Goal: Find specific page/section: Find specific page/section

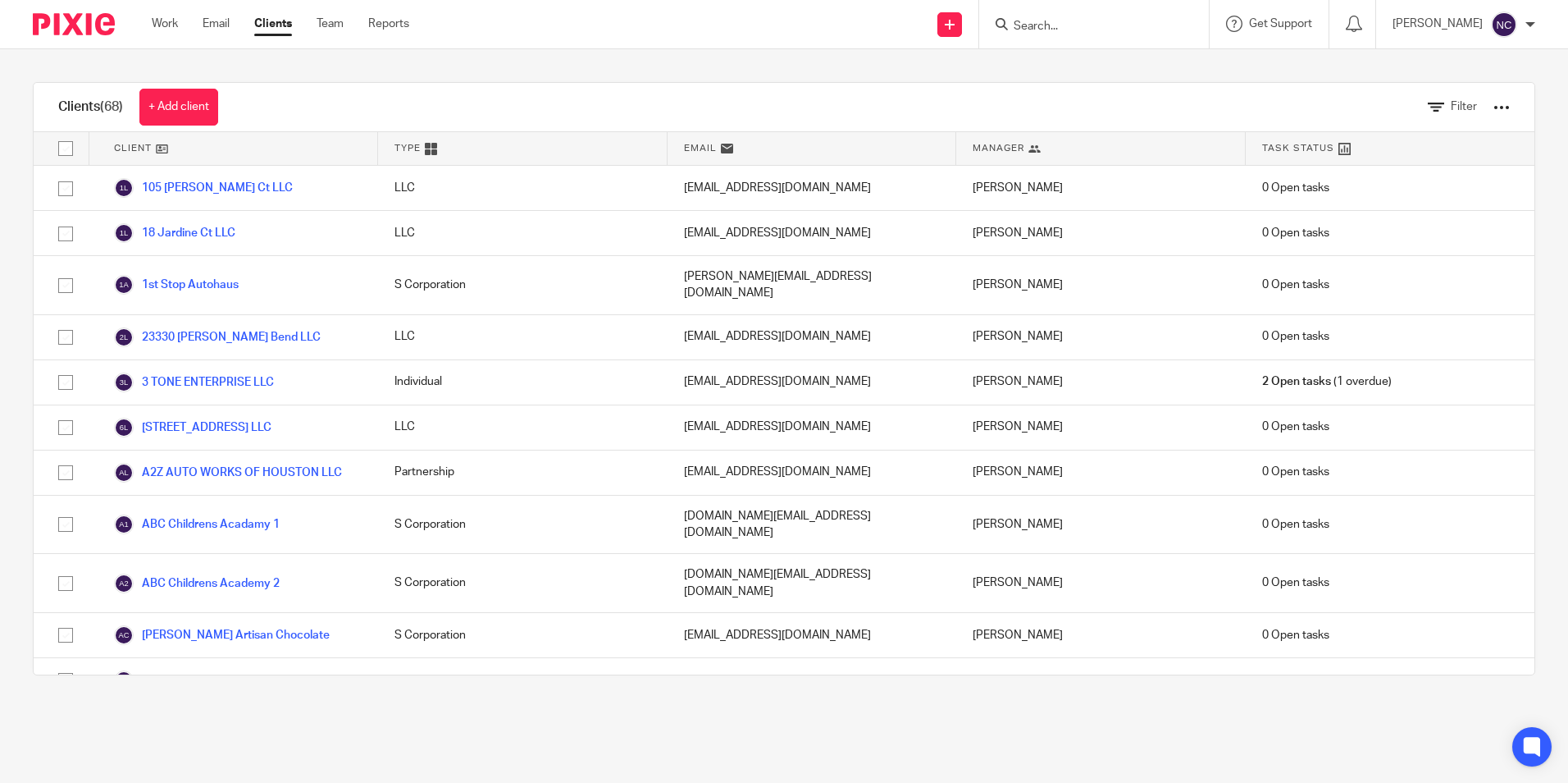
click at [1098, 9] on div at bounding box center [1094, 24] width 230 height 48
click at [1086, 25] on input "Search" at bounding box center [1085, 27] width 147 height 15
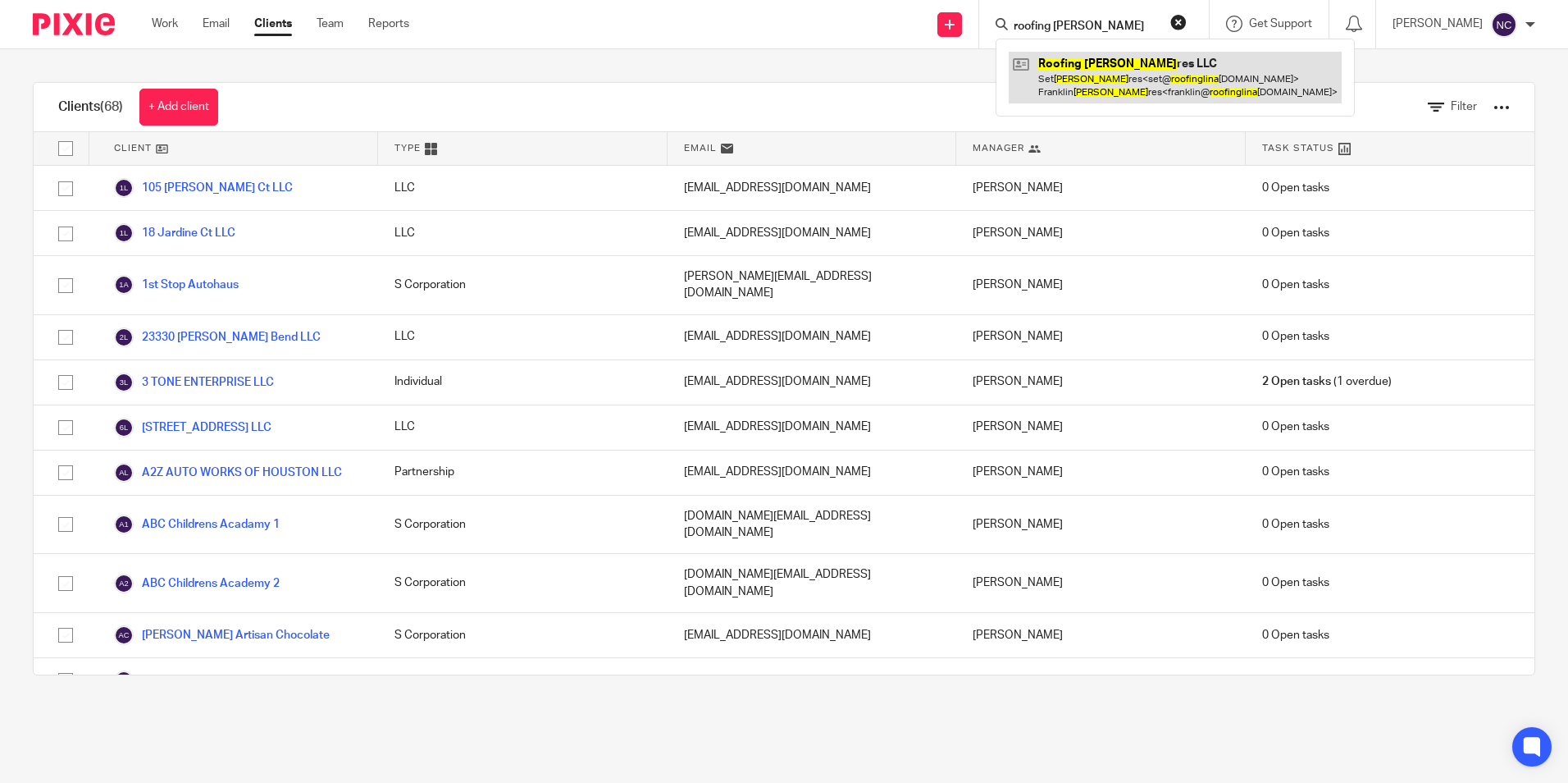
type input "roofing lina"
click at [1078, 72] on link at bounding box center [1175, 77] width 333 height 51
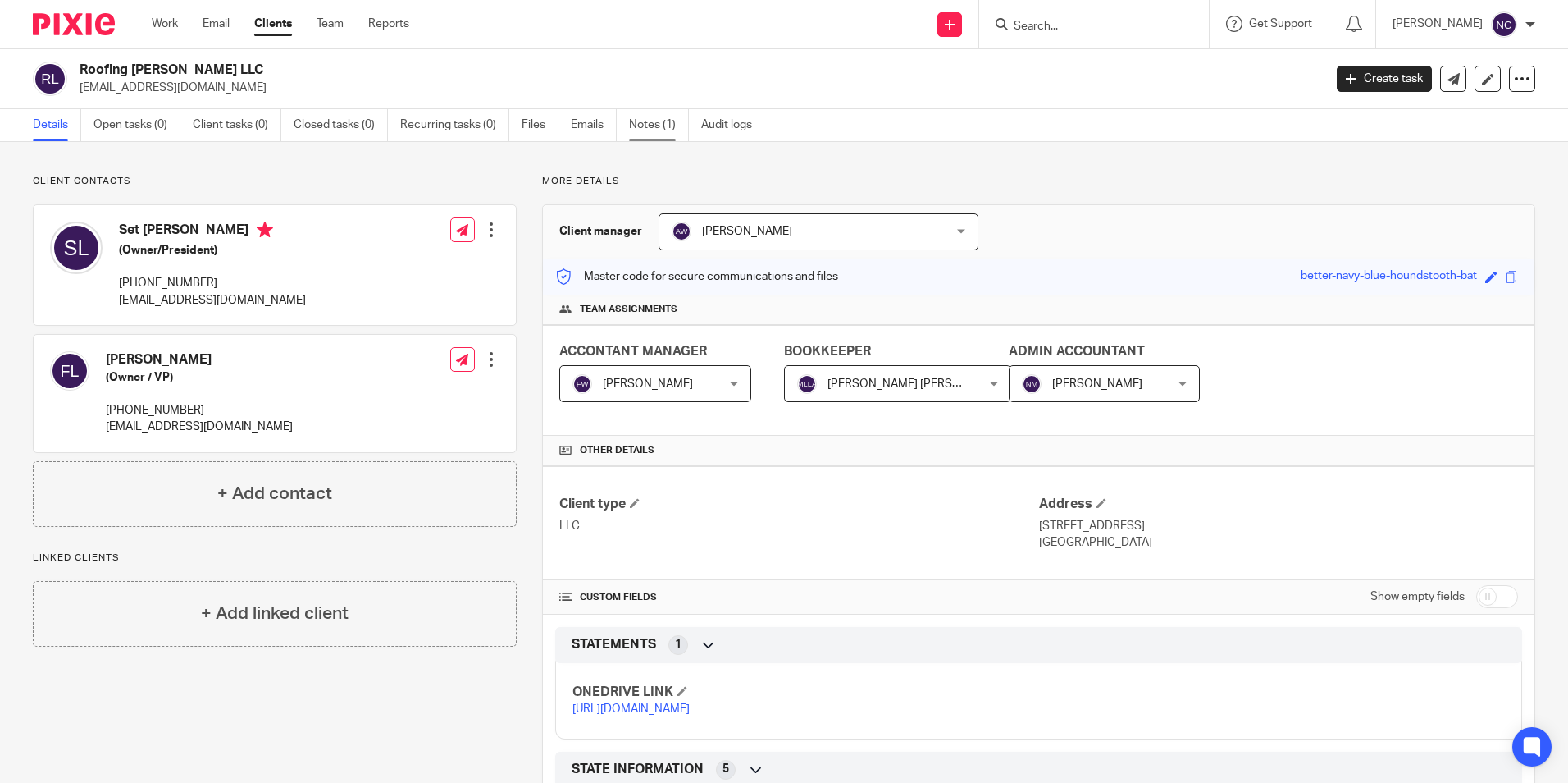
click at [645, 133] on link "Notes (1)" at bounding box center [660, 125] width 60 height 32
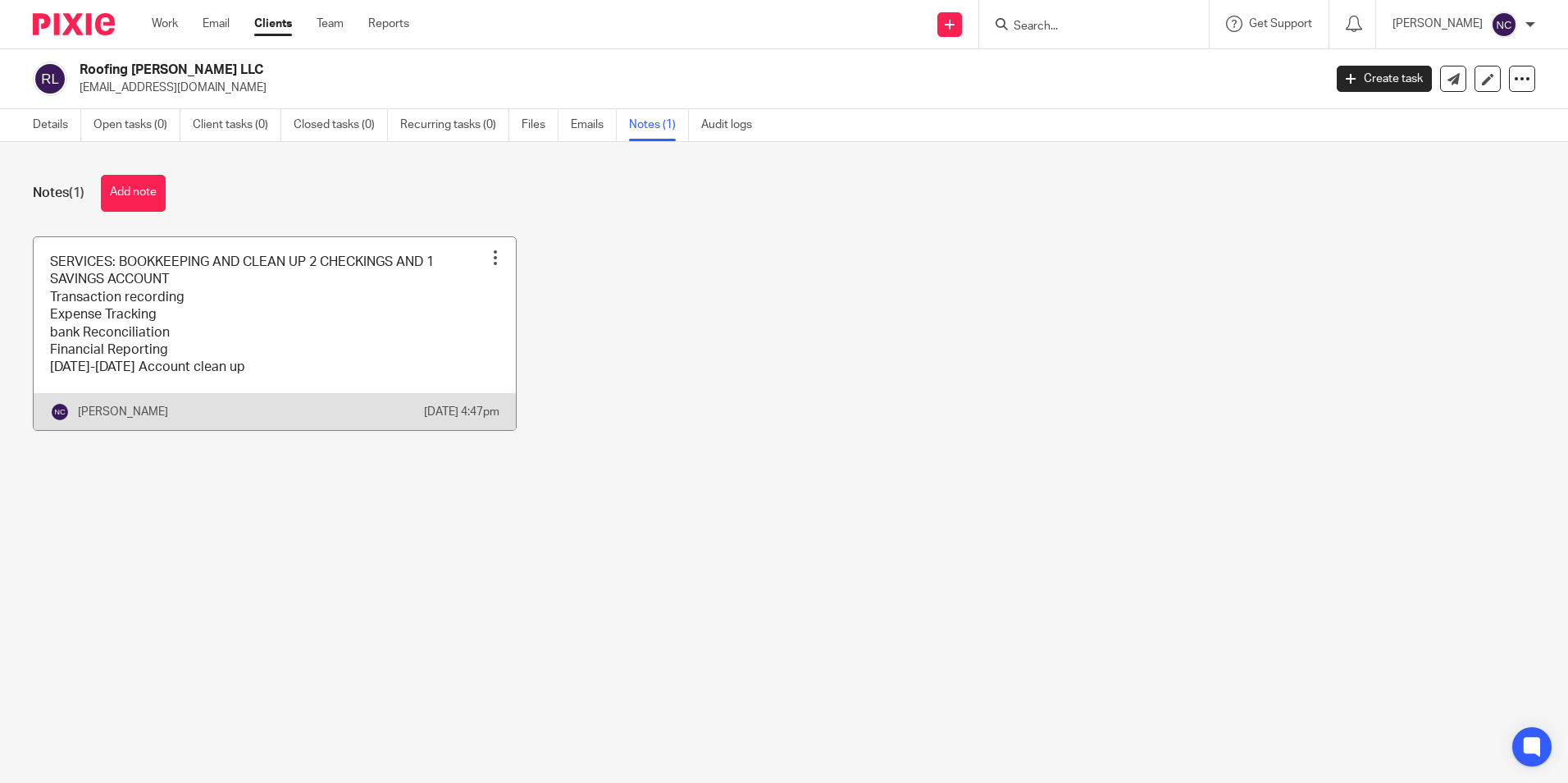
click at [457, 257] on link at bounding box center [275, 333] width 482 height 193
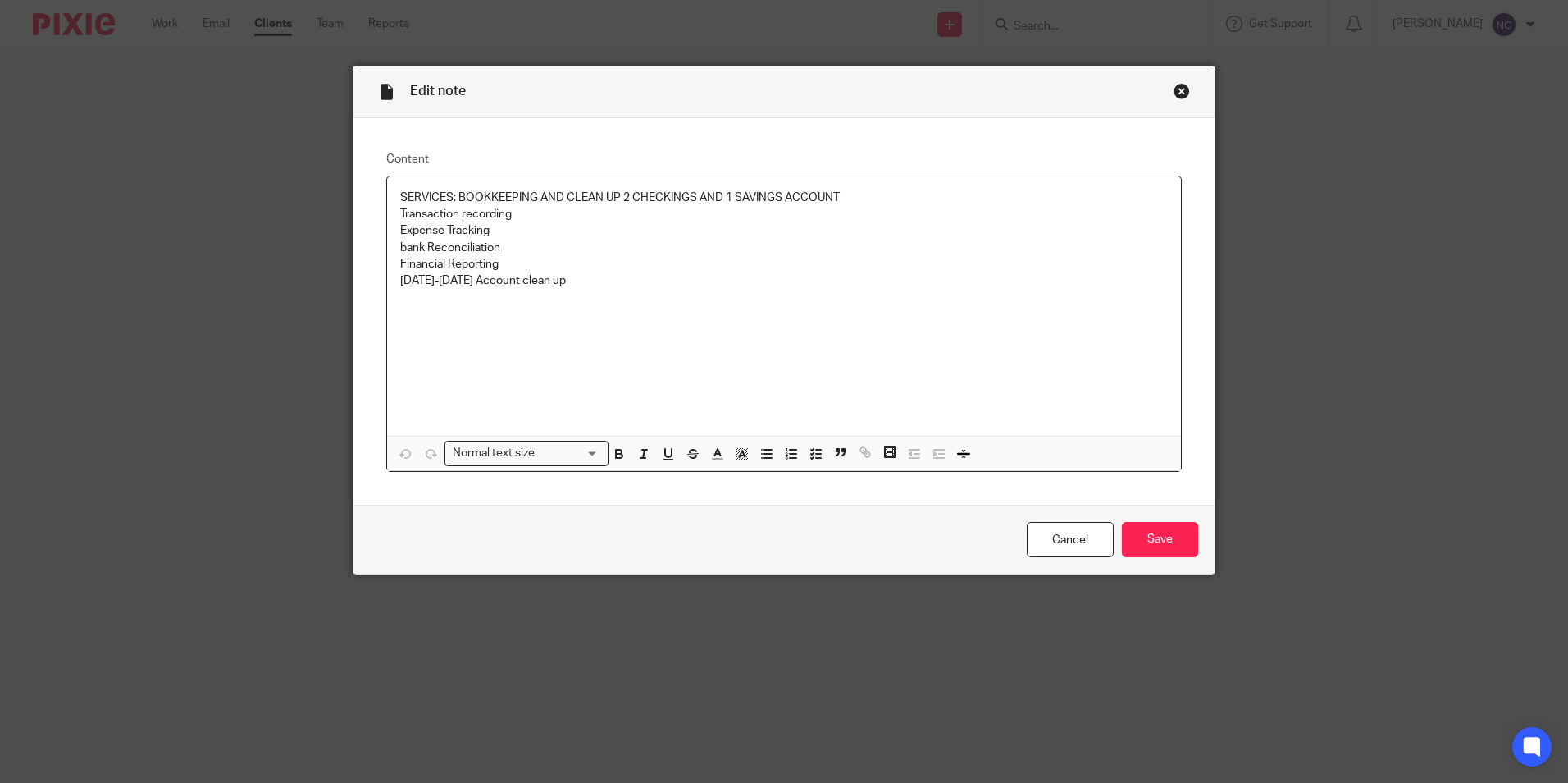
click at [1174, 95] on div "Close this dialog window" at bounding box center [1181, 90] width 16 height 16
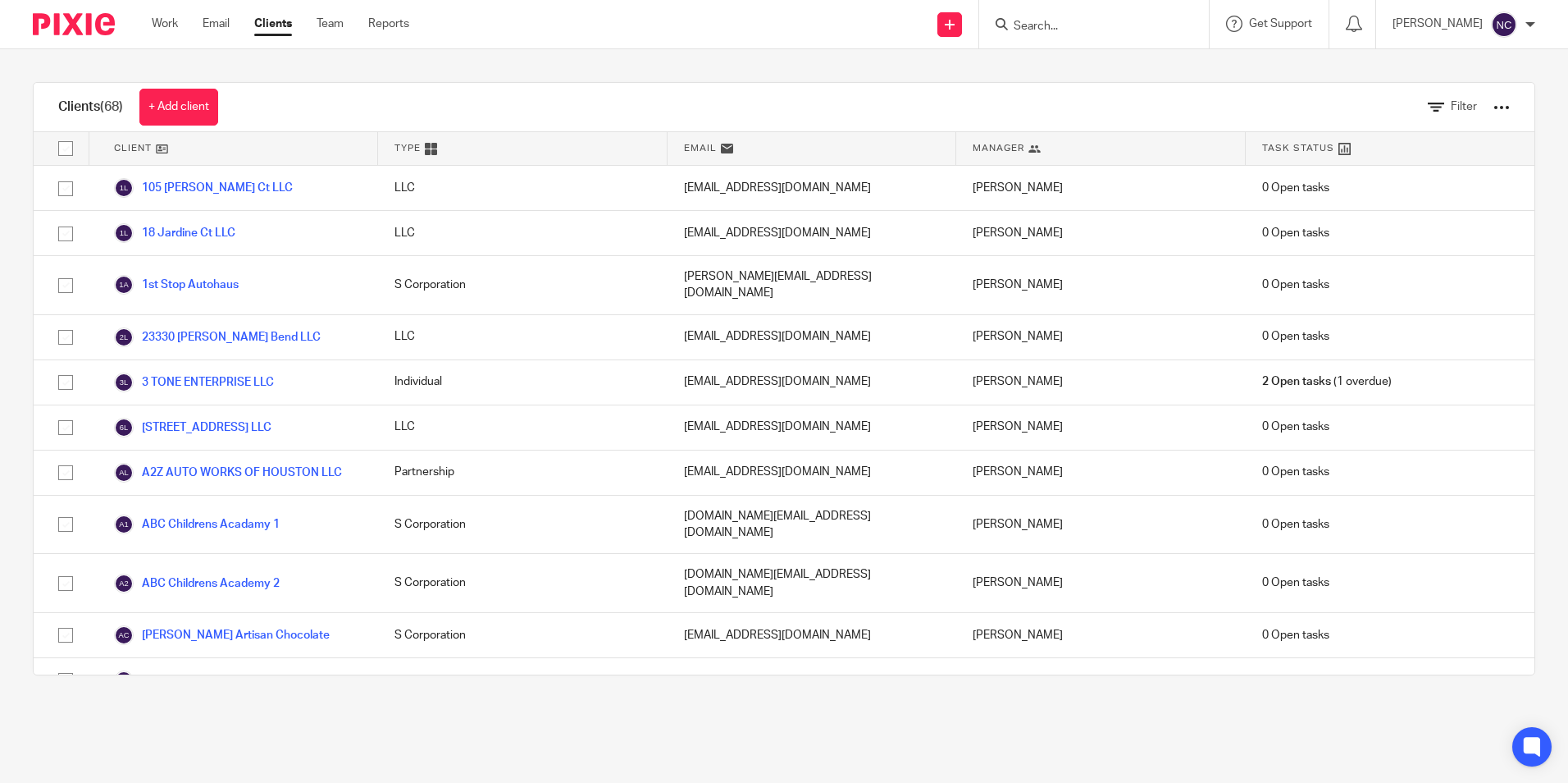
click at [1032, 32] on input "Search" at bounding box center [1085, 27] width 147 height 15
type input "j"
click at [897, 60] on div "Clients (68) + Add client Filter Client Type Email Manager Task Status 105 Summ…" at bounding box center [784, 378] width 1568 height 659
click at [1090, 23] on input "Search" at bounding box center [1085, 27] width 147 height 15
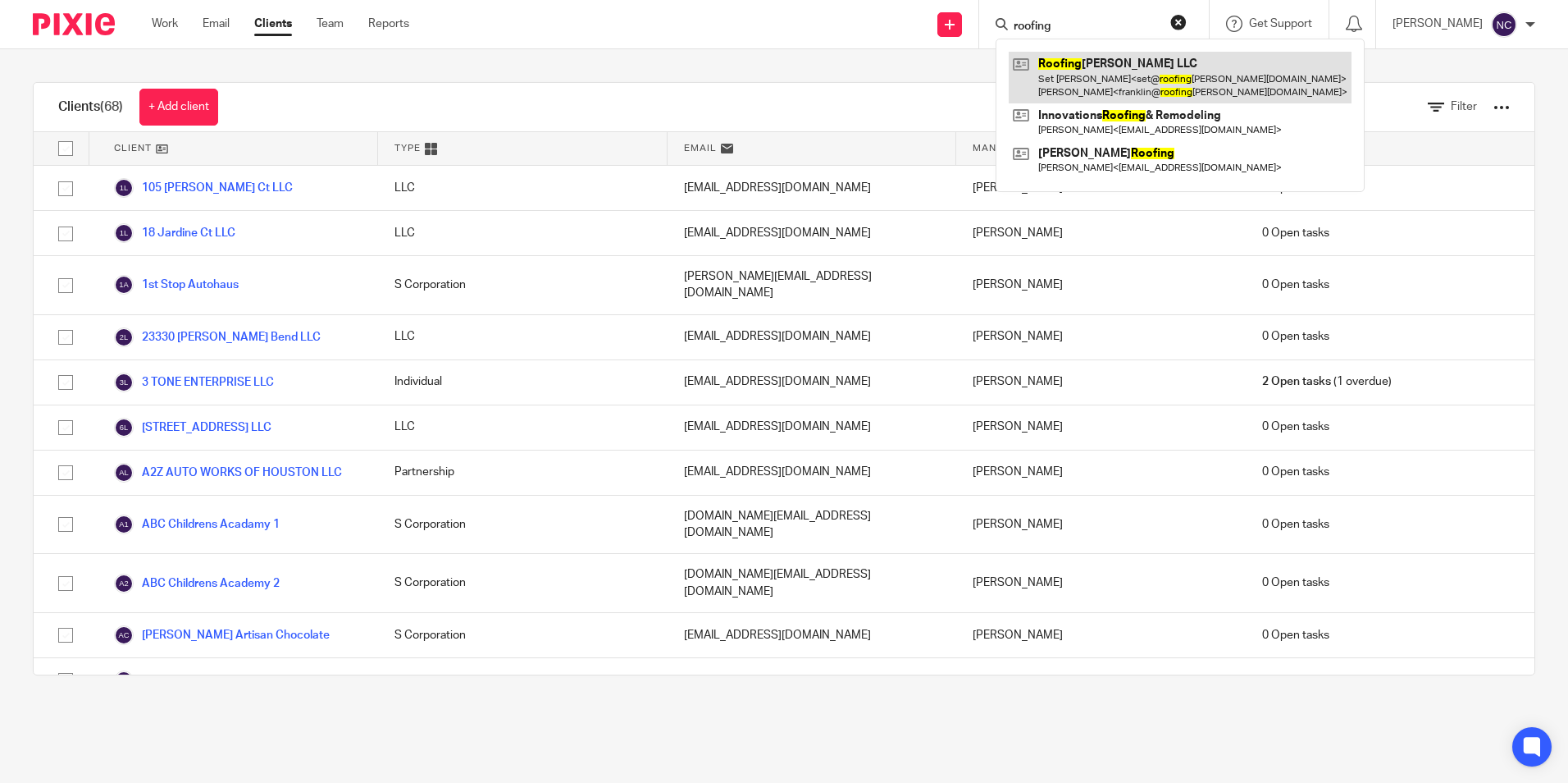
type input "roofing"
click at [1077, 83] on link at bounding box center [1181, 77] width 343 height 51
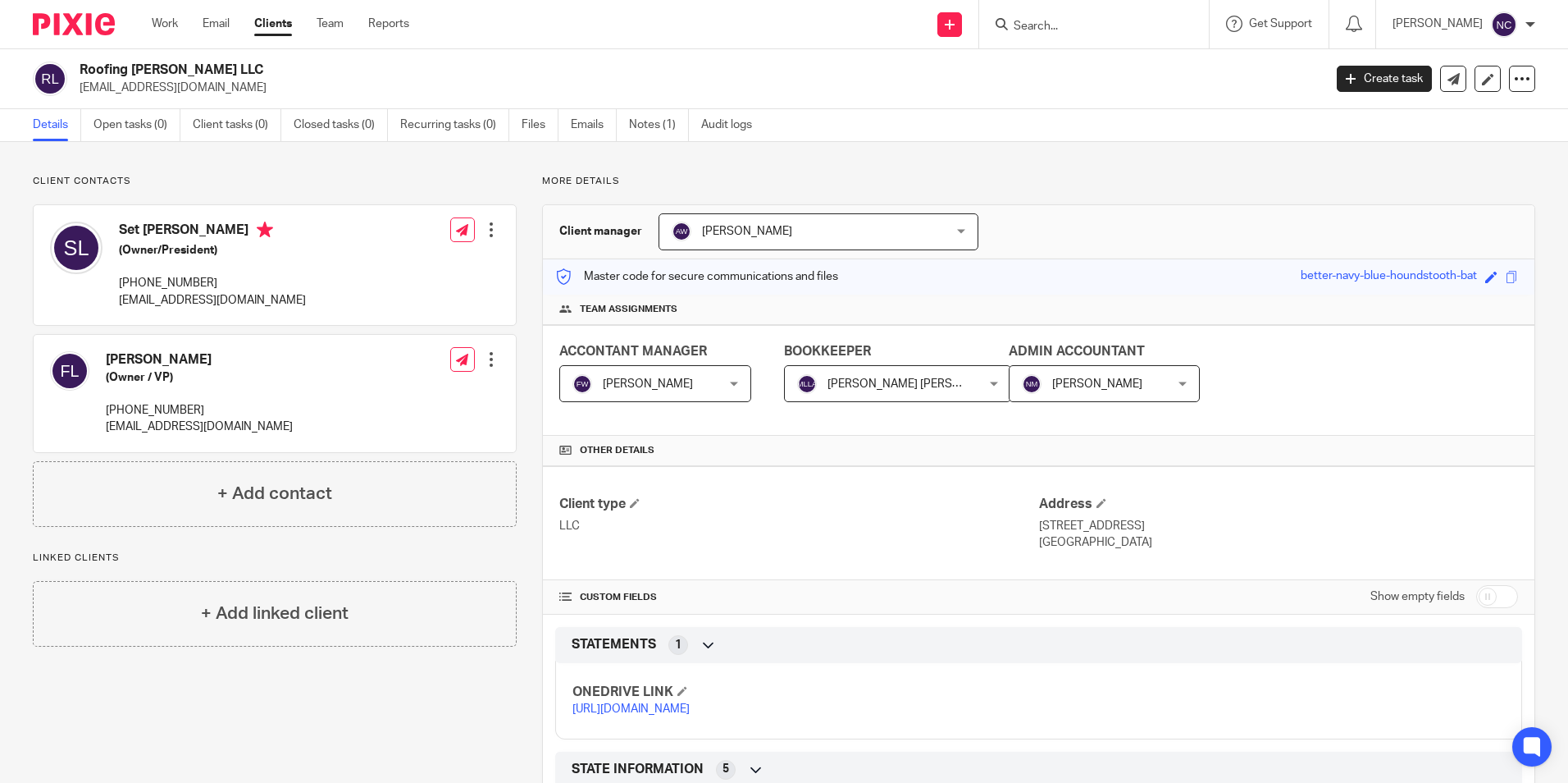
click at [596, 715] on link "https://ccfstaxes-my.sharepoint.com/:f:/g/personal/angie_ccfsbookkeeping_com/Ej…" at bounding box center [631, 708] width 117 height 11
click at [1012, 22] on input "Search" at bounding box center [1085, 27] width 147 height 15
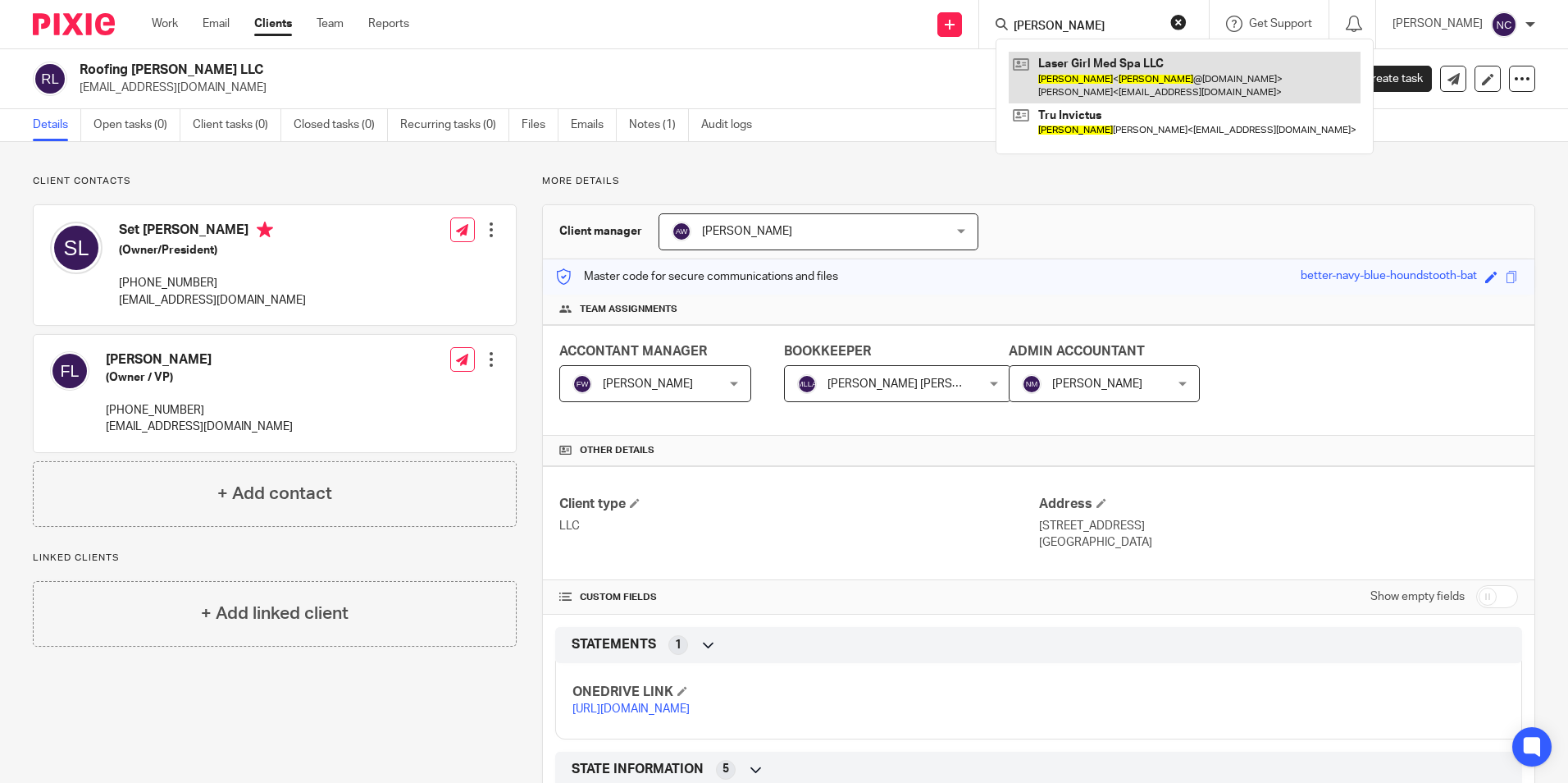
type input "joshua"
click at [1118, 84] on link at bounding box center [1185, 77] width 352 height 51
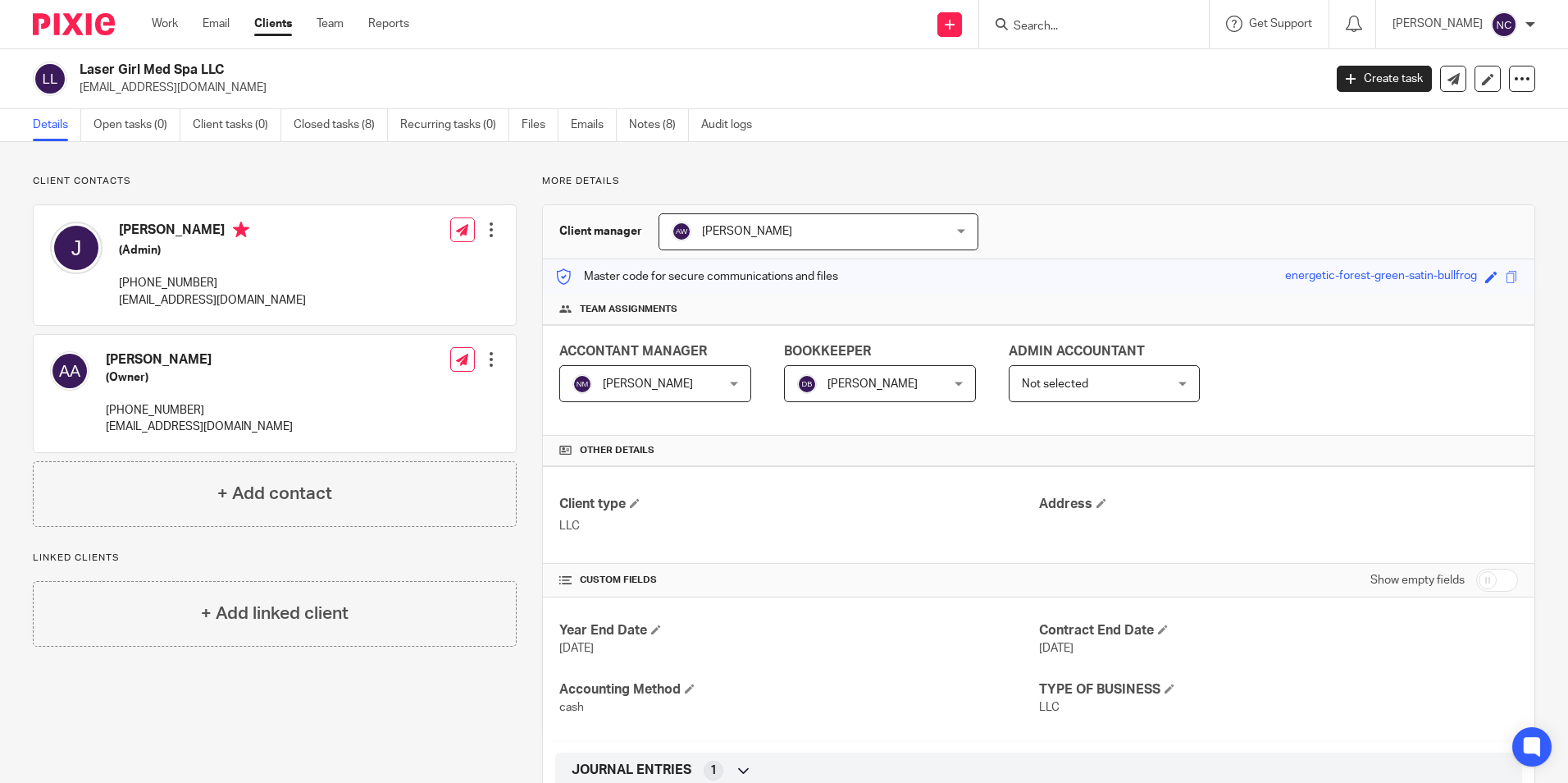
click at [1045, 30] on input "Search" at bounding box center [1085, 27] width 147 height 15
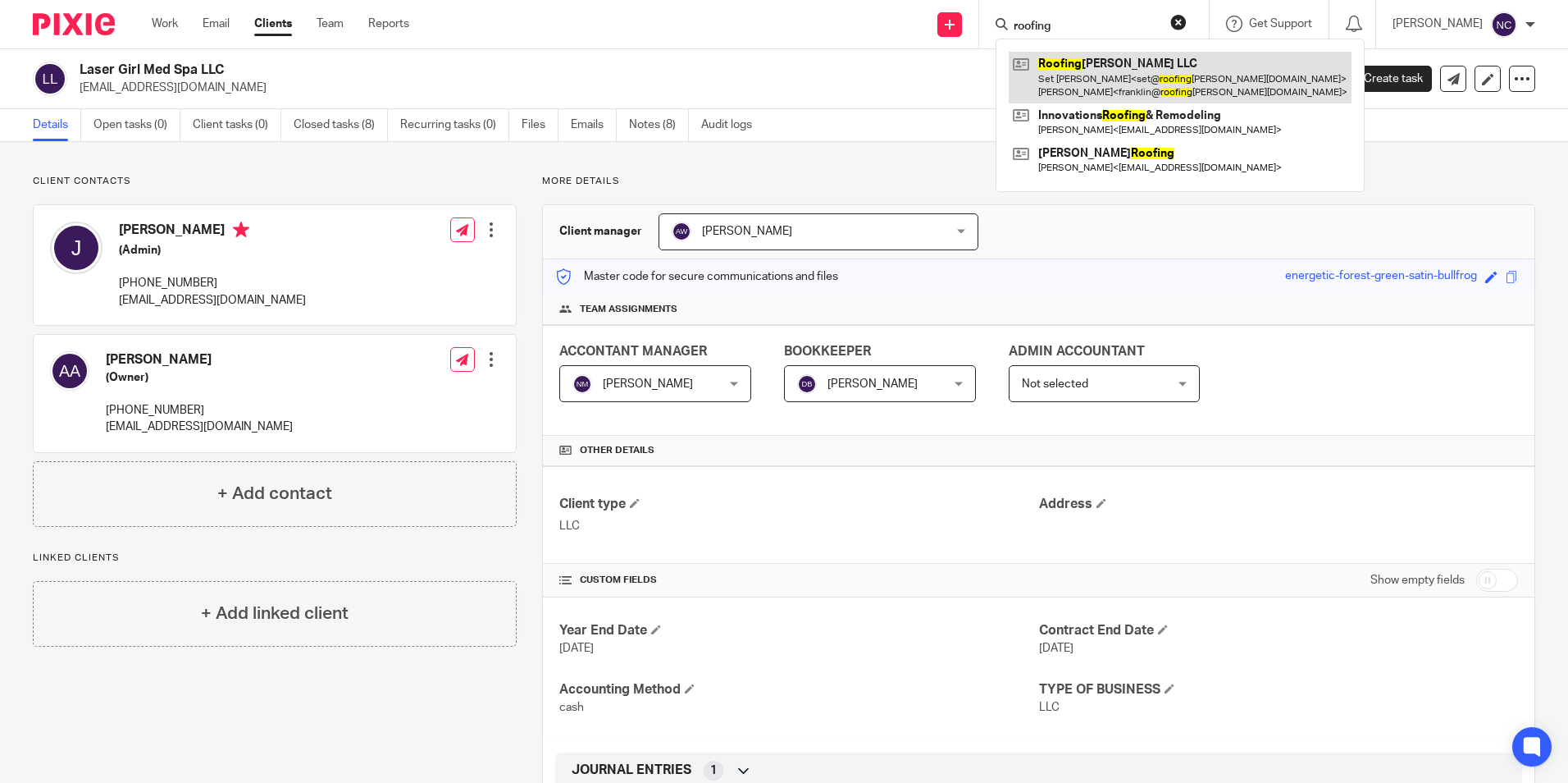
type input "roofing"
click at [1174, 67] on link at bounding box center [1181, 77] width 343 height 51
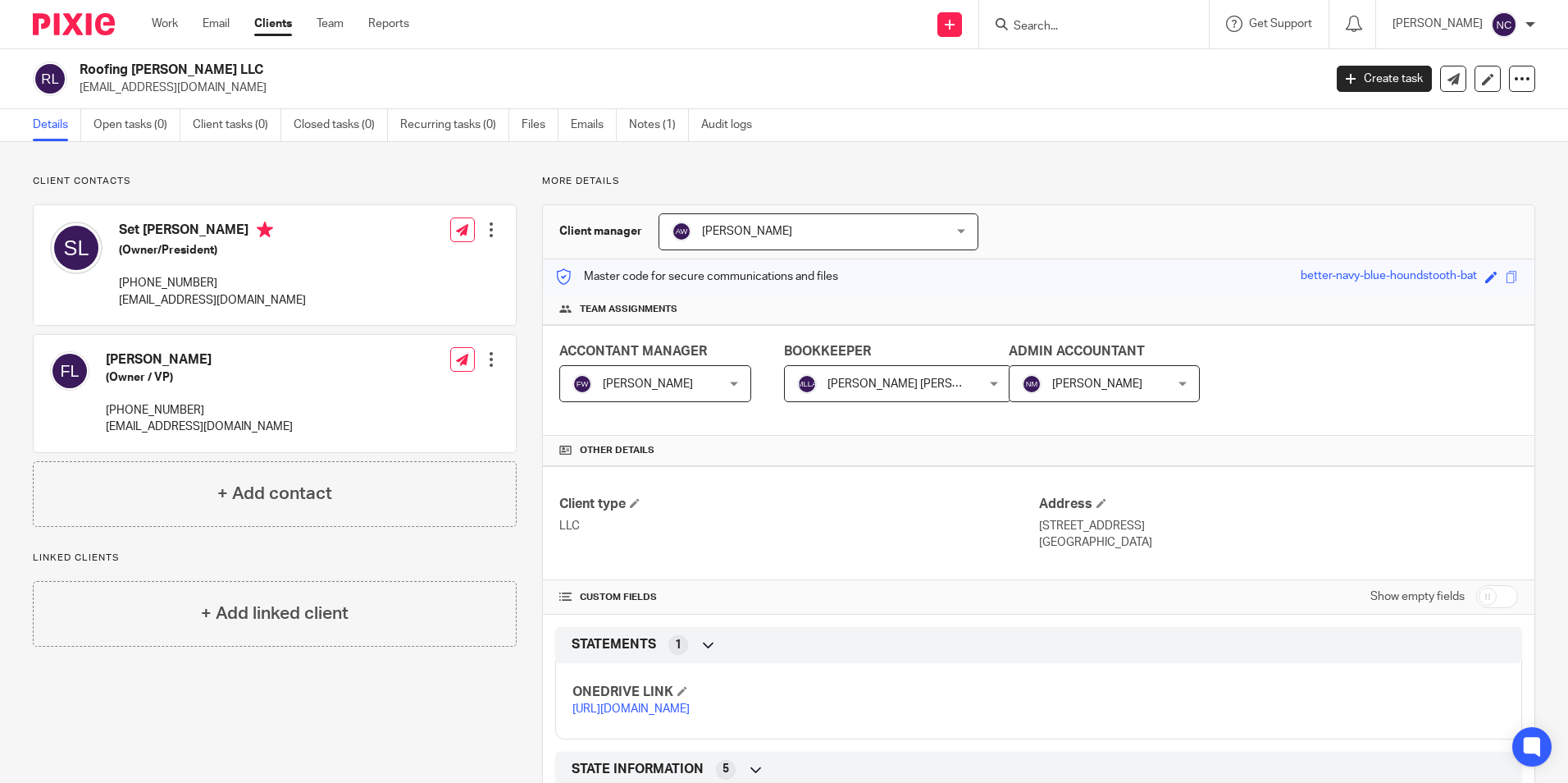
click at [635, 715] on link "https://ccfstaxes-my.sharepoint.com/:f:/g/personal/angie_ccfsbookkeeping_com/Ej…" at bounding box center [631, 708] width 117 height 11
